Goal: Task Accomplishment & Management: Manage account settings

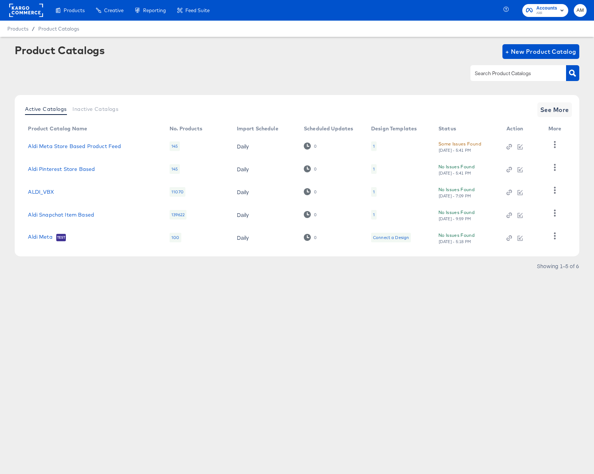
click at [20, 12] on rect at bounding box center [26, 10] width 34 height 13
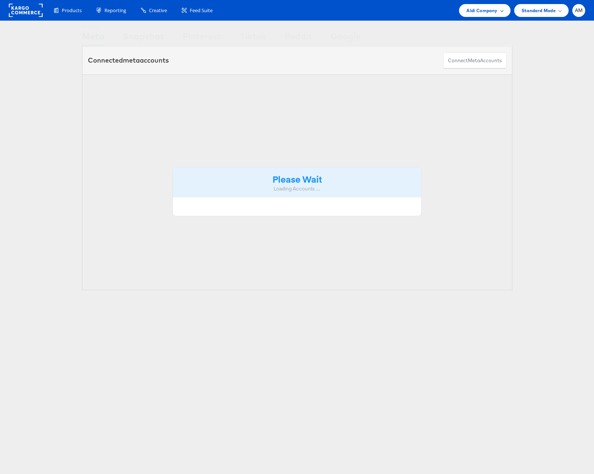
click at [474, 12] on span "Aldi Company" at bounding box center [482, 11] width 31 height 8
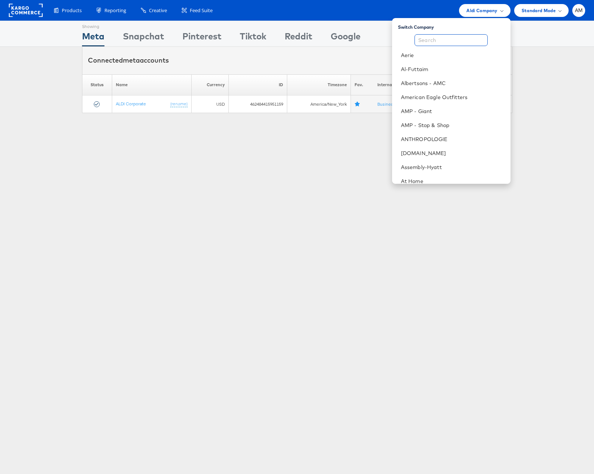
click at [456, 39] on input "text" at bounding box center [451, 40] width 73 height 12
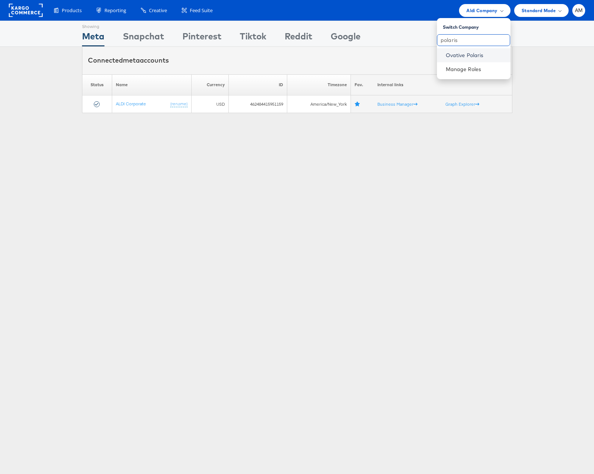
type input "polaris"
click at [473, 56] on link "Ovative Polaris" at bounding box center [475, 55] width 59 height 7
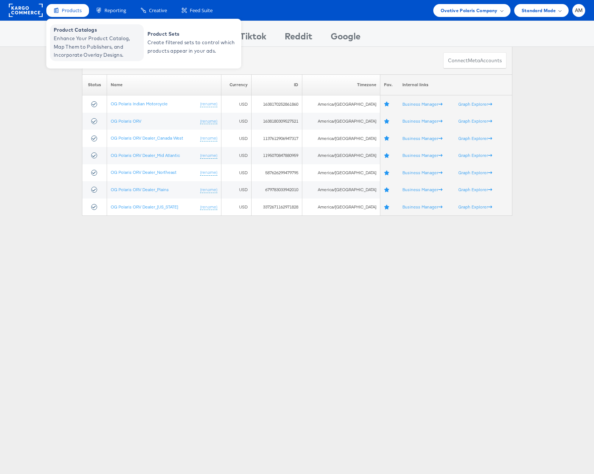
click at [70, 32] on span "Product Catalogs" at bounding box center [98, 30] width 88 height 8
